Goal: Task Accomplishment & Management: Manage account settings

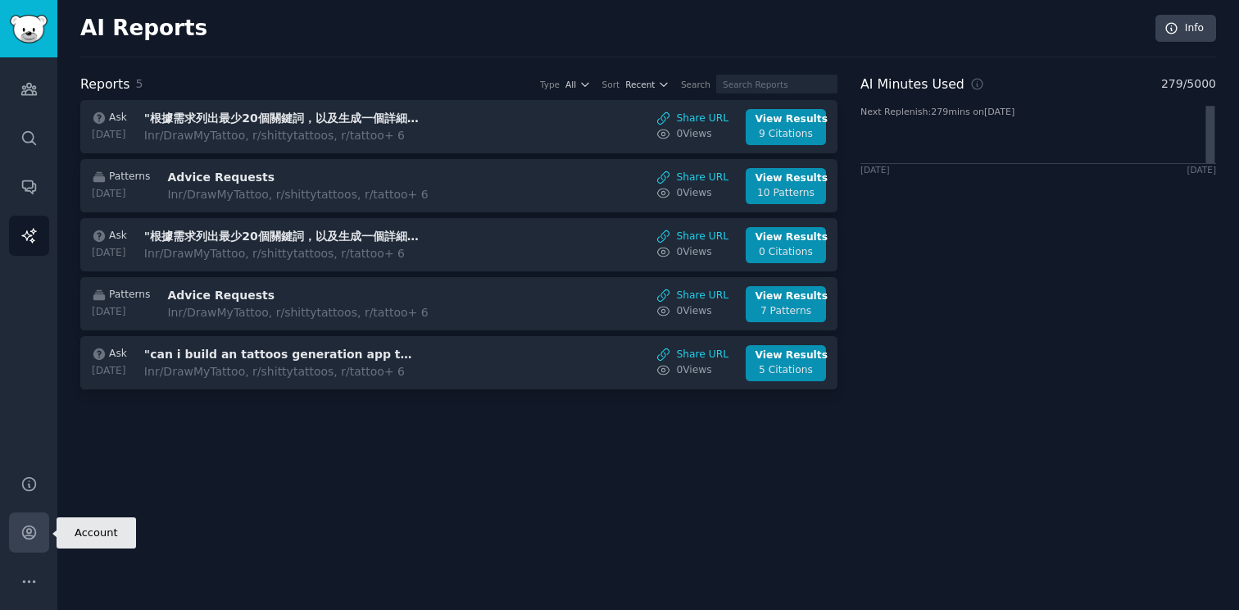
click at [40, 535] on link "Account" at bounding box center [29, 532] width 40 height 40
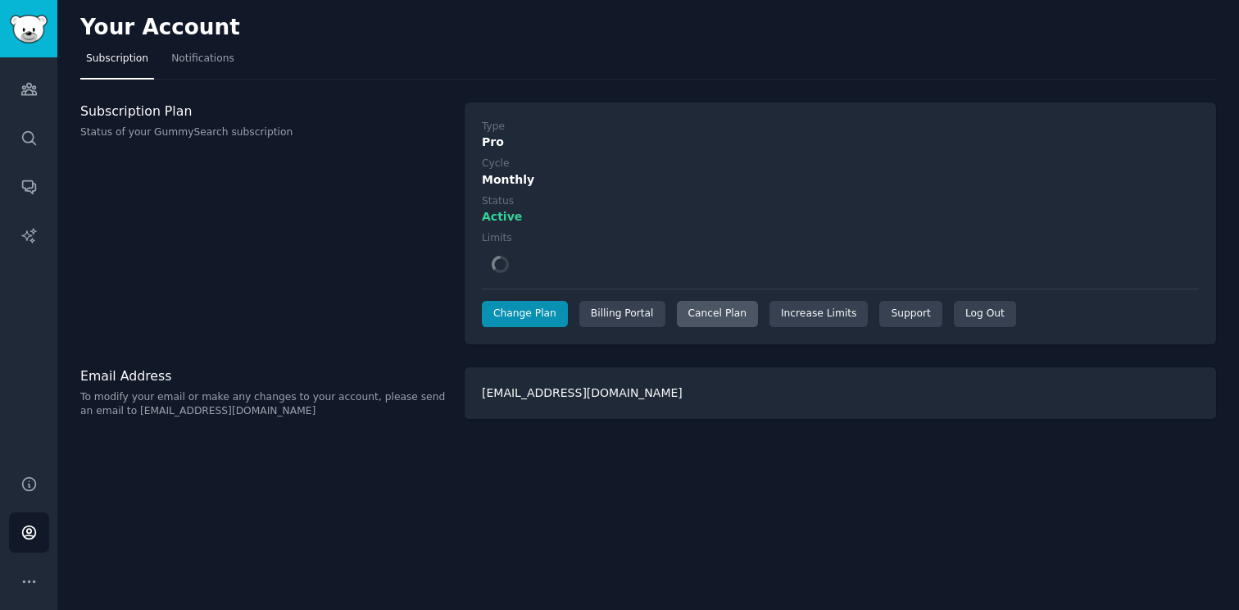
click at [724, 312] on div "Cancel Plan" at bounding box center [717, 314] width 81 height 26
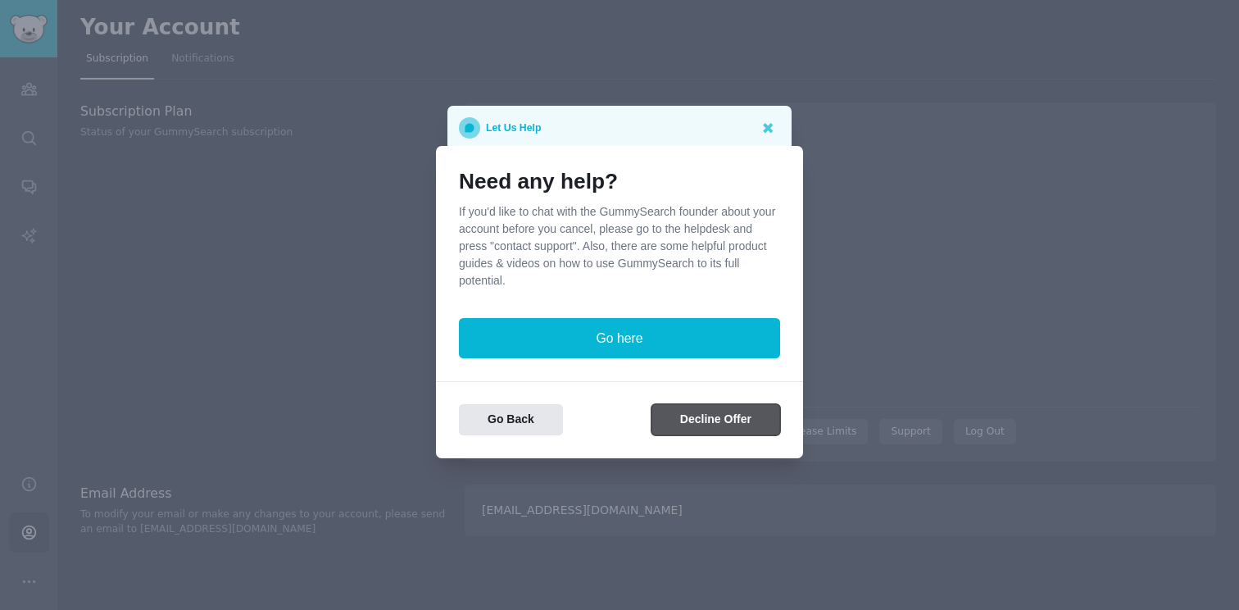
click at [714, 415] on button "Decline Offer" at bounding box center [716, 420] width 129 height 32
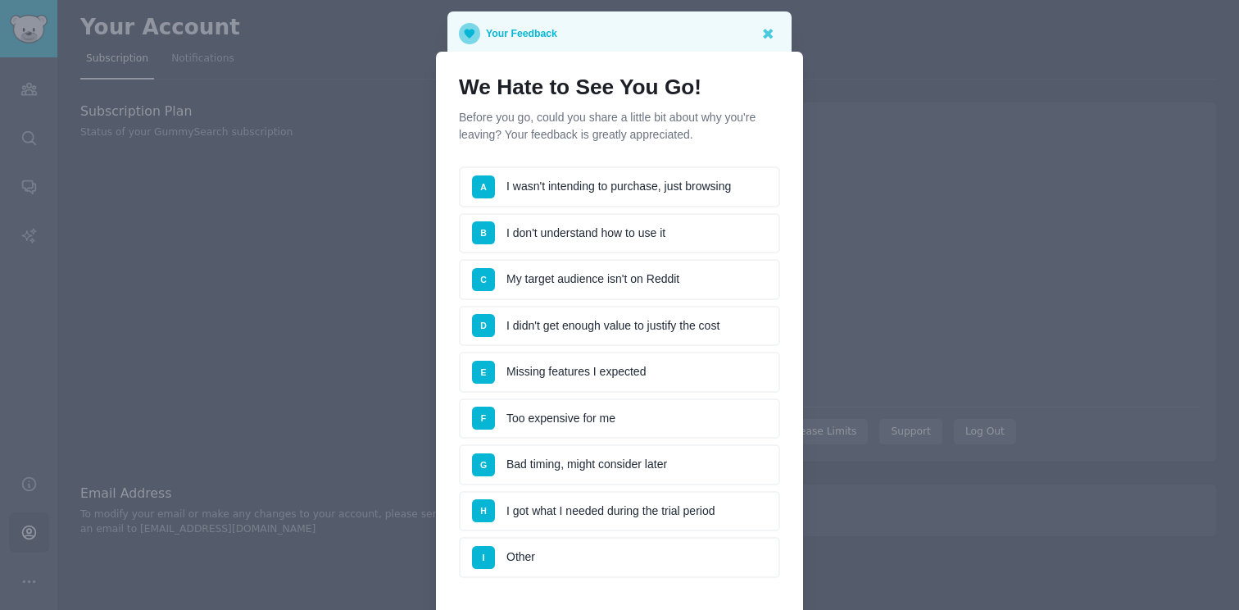
click at [577, 428] on li "F Too expensive for me" at bounding box center [619, 418] width 321 height 41
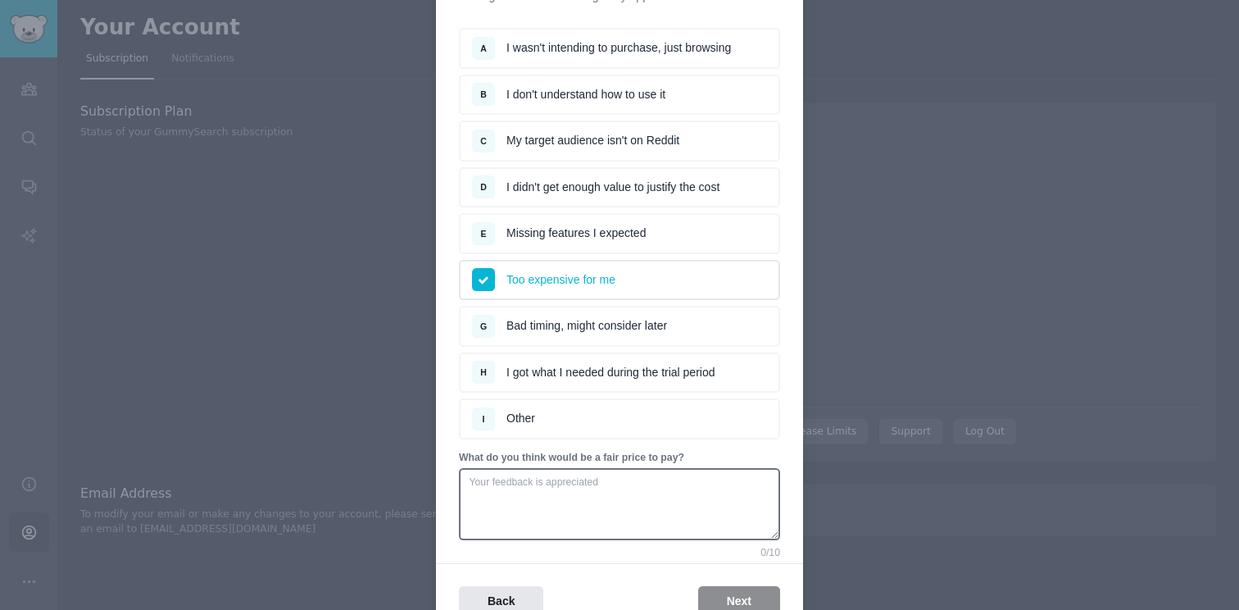
scroll to position [226, 0]
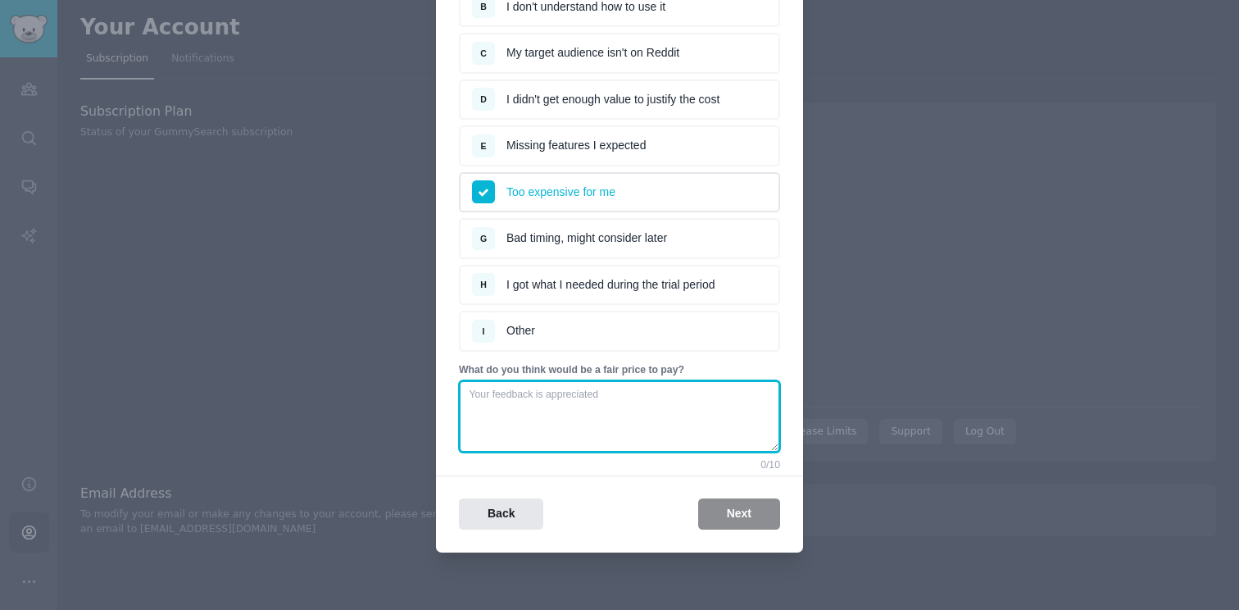
click at [637, 411] on textarea at bounding box center [619, 416] width 321 height 72
type textarea "j"
type textarea "0"
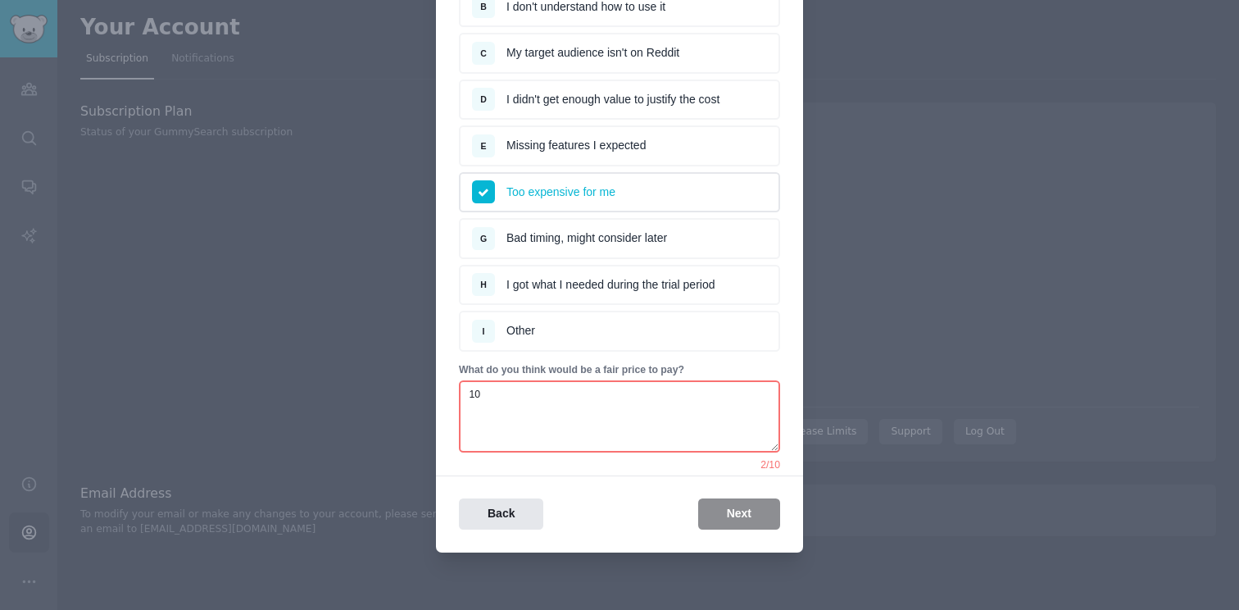
click at [765, 511] on div "Back Next" at bounding box center [619, 514] width 367 height 32
click at [733, 438] on textarea "10" at bounding box center [619, 416] width 321 height 72
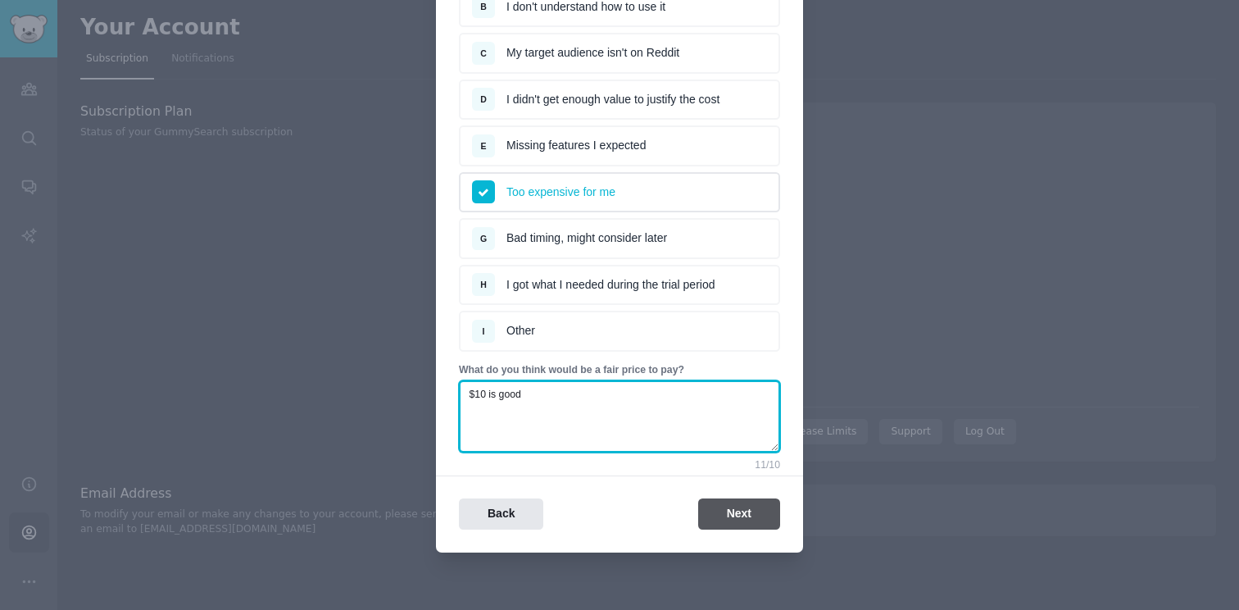
type textarea "$10 is good"
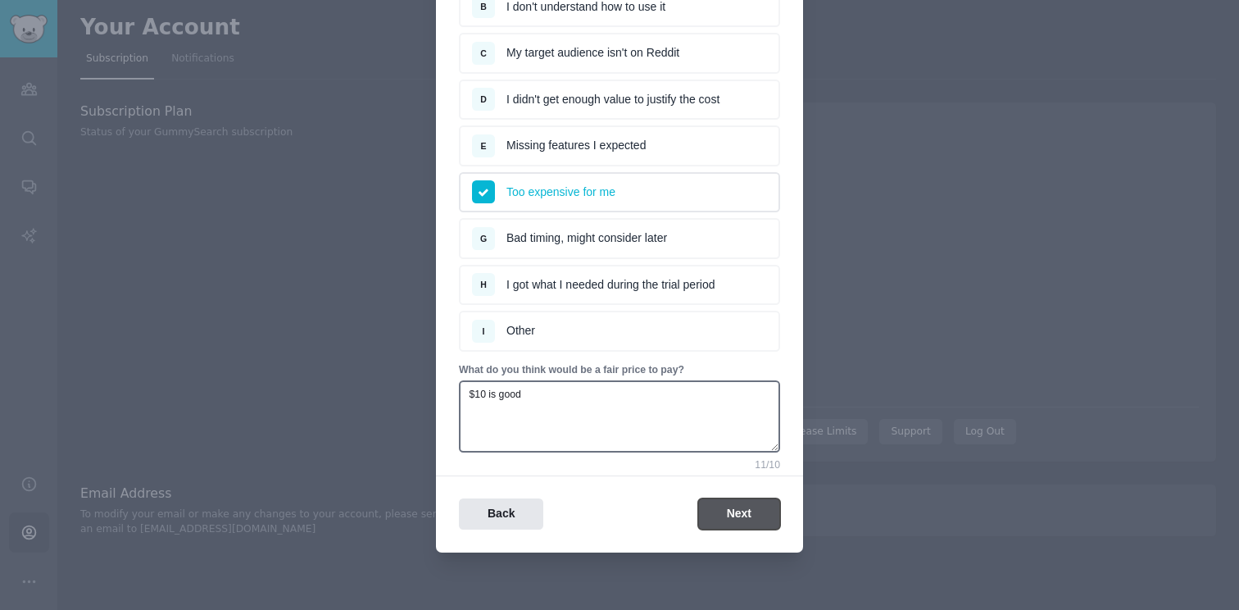
click at [770, 514] on button "Next" at bounding box center [739, 514] width 82 height 32
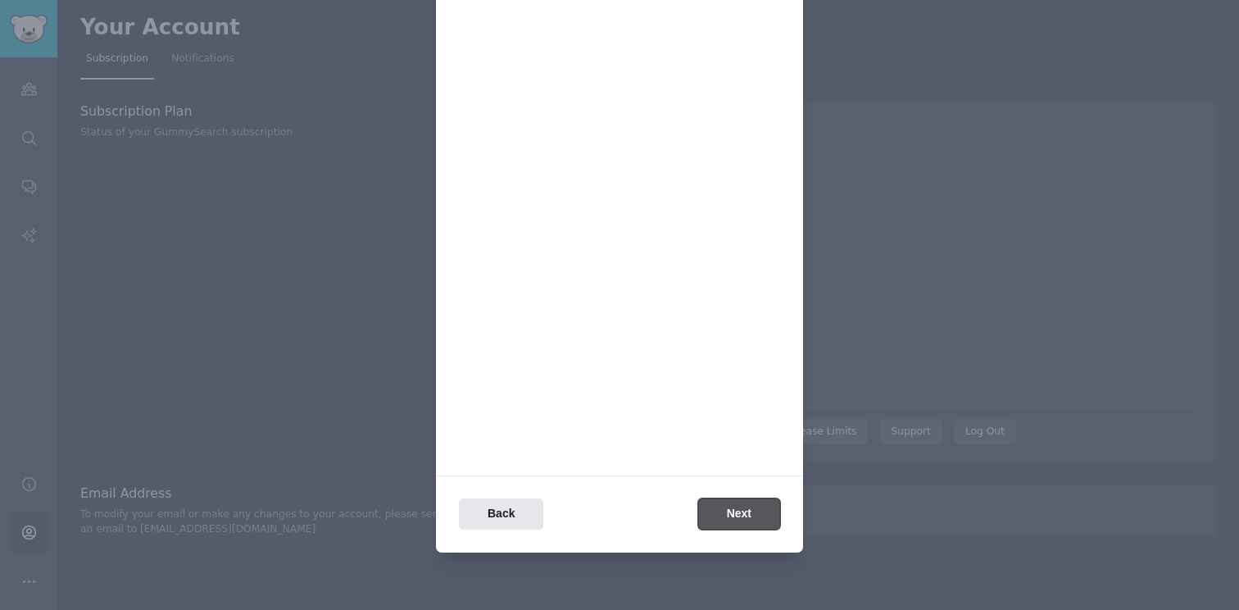
scroll to position [0, 0]
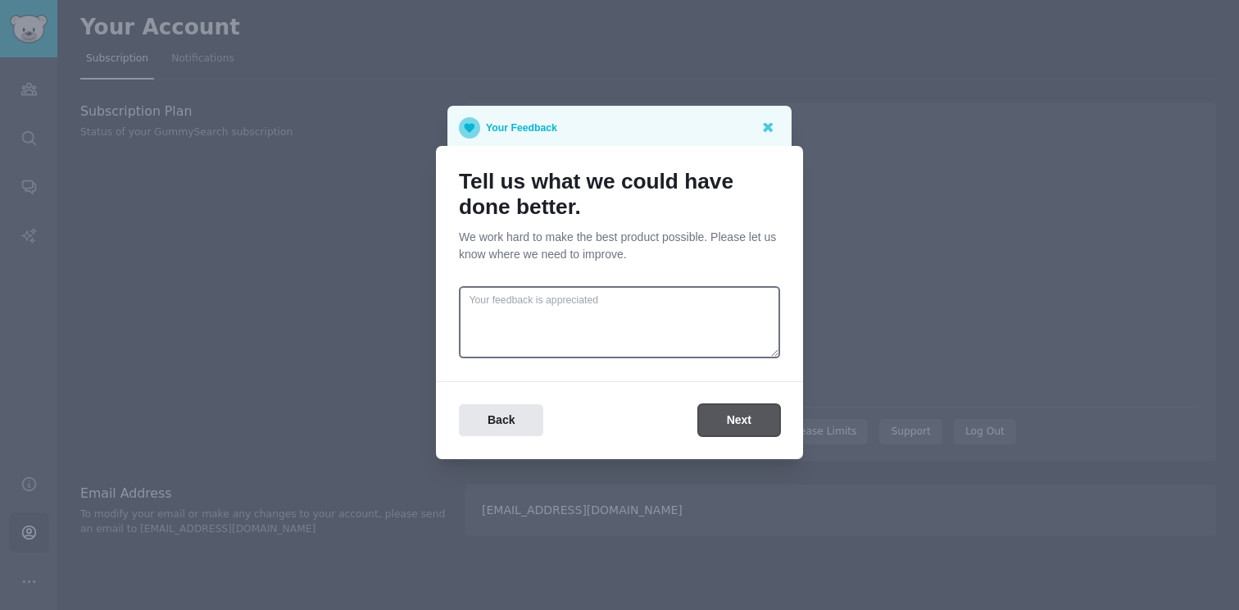
click at [750, 424] on button "Next" at bounding box center [739, 420] width 82 height 32
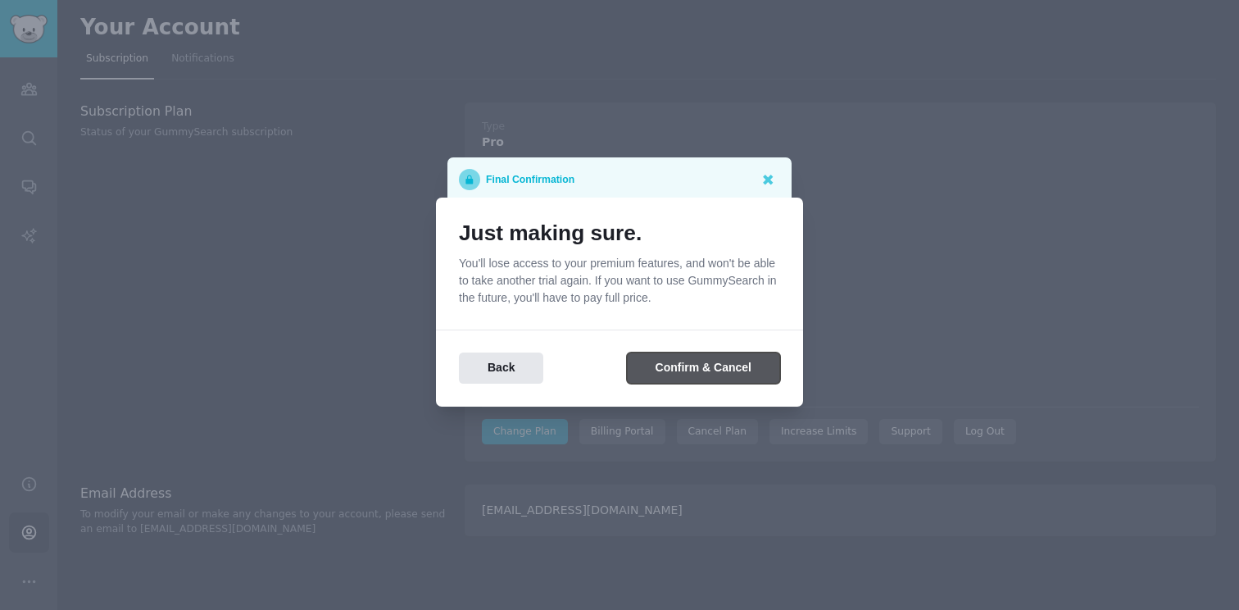
click at [760, 375] on button "Confirm & Cancel" at bounding box center [703, 368] width 153 height 32
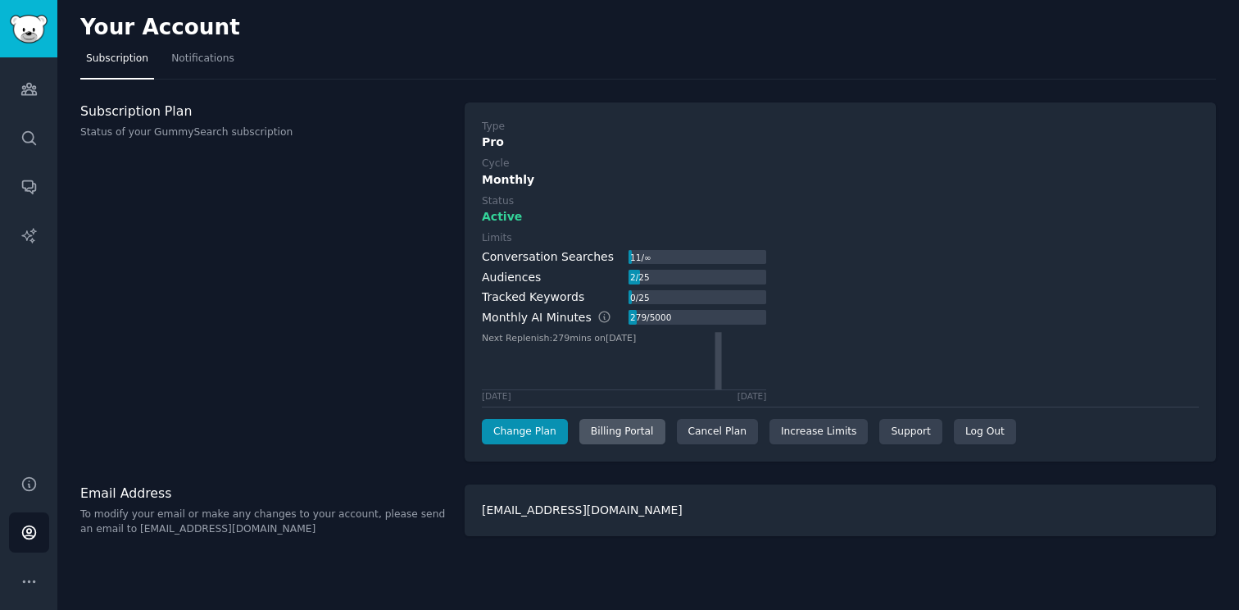
click at [617, 434] on div "Billing Portal" at bounding box center [622, 432] width 86 height 26
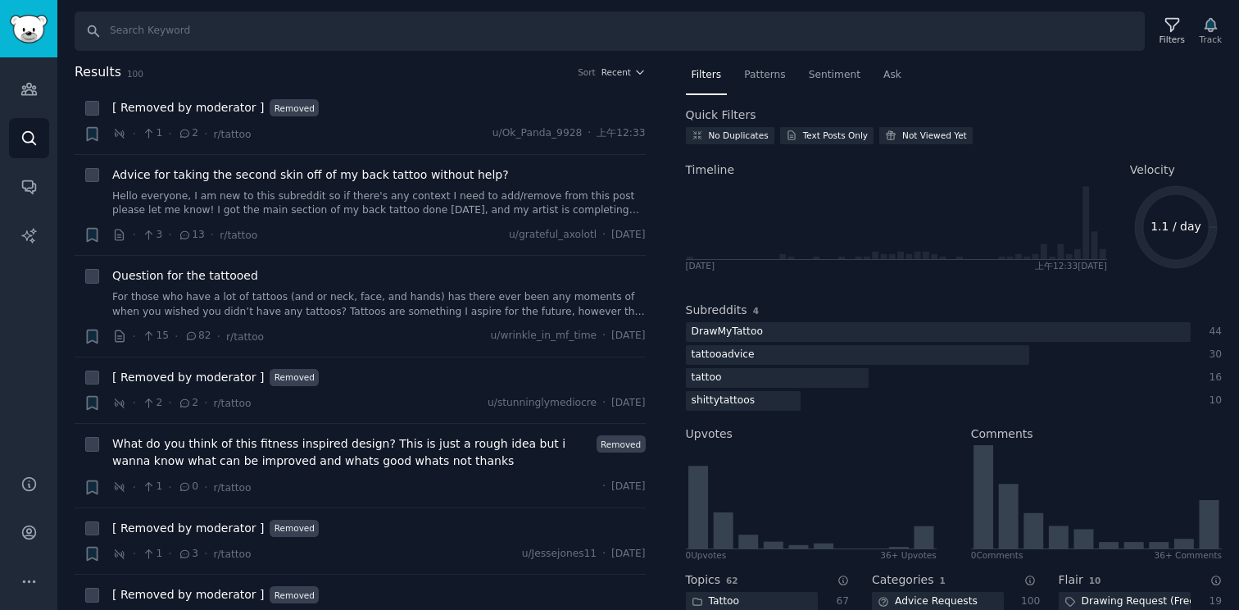
scroll to position [237, 0]
